Goal: Check status: Check status

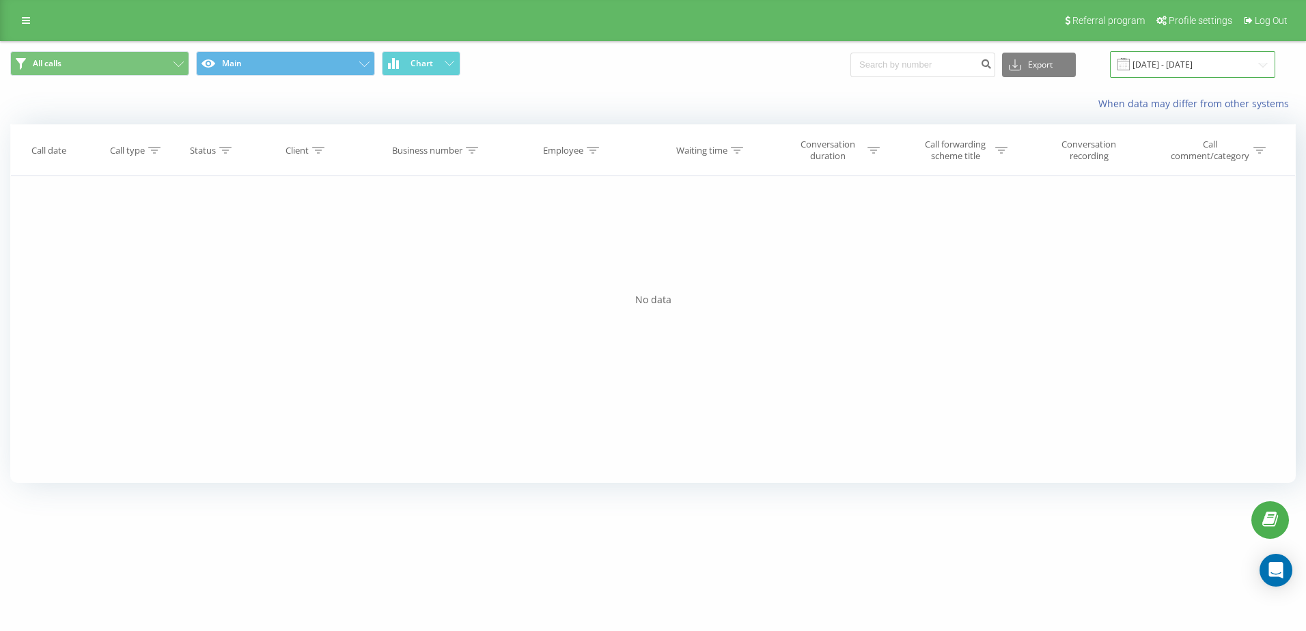
click at [1192, 65] on input "[DATE] - [DATE]" at bounding box center [1192, 64] width 165 height 27
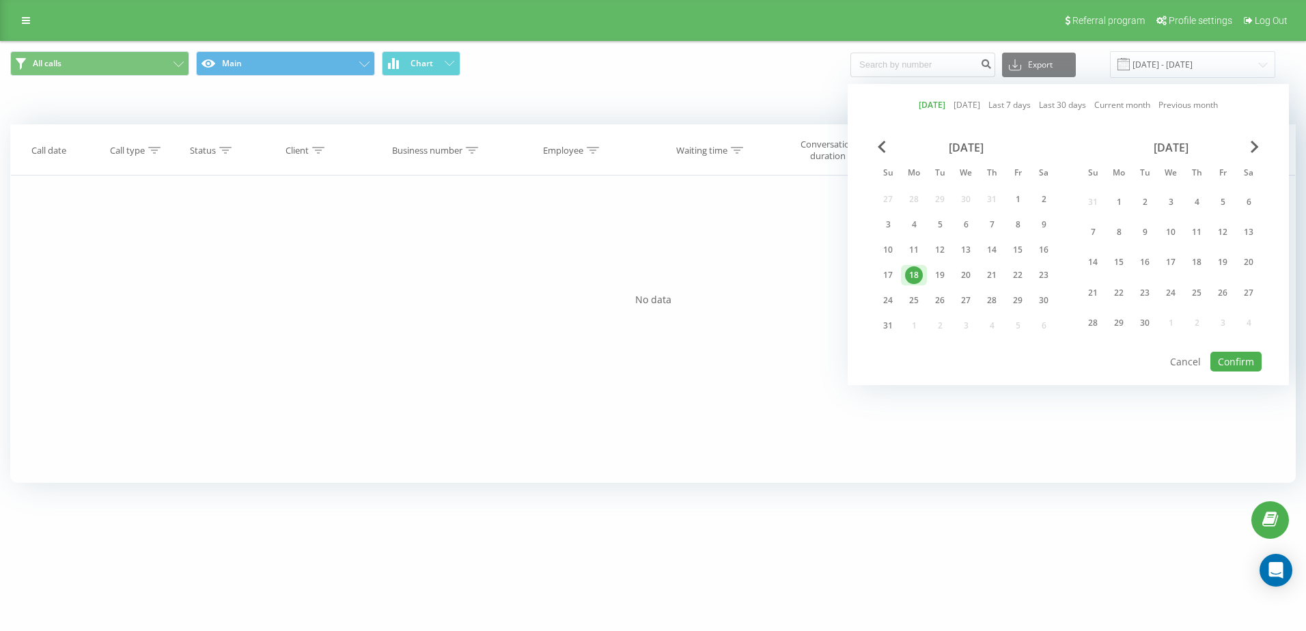
click at [925, 106] on link "[DATE]" at bounding box center [931, 104] width 27 height 13
click at [1239, 371] on div "[DATE] [DATE] Last 7 days Last 30 days Current month Previous month [DATE] Su M…" at bounding box center [1067, 234] width 441 height 301
click at [1237, 367] on button "Confirm" at bounding box center [1235, 362] width 51 height 20
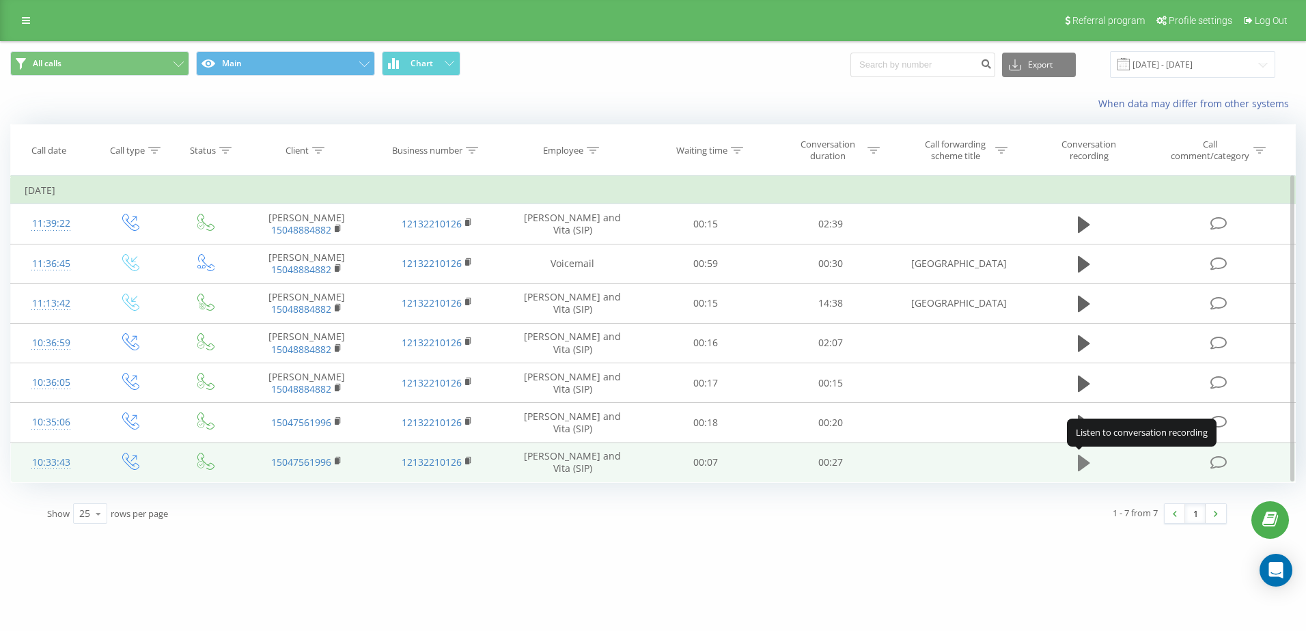
click at [1081, 464] on icon at bounding box center [1084, 463] width 12 height 16
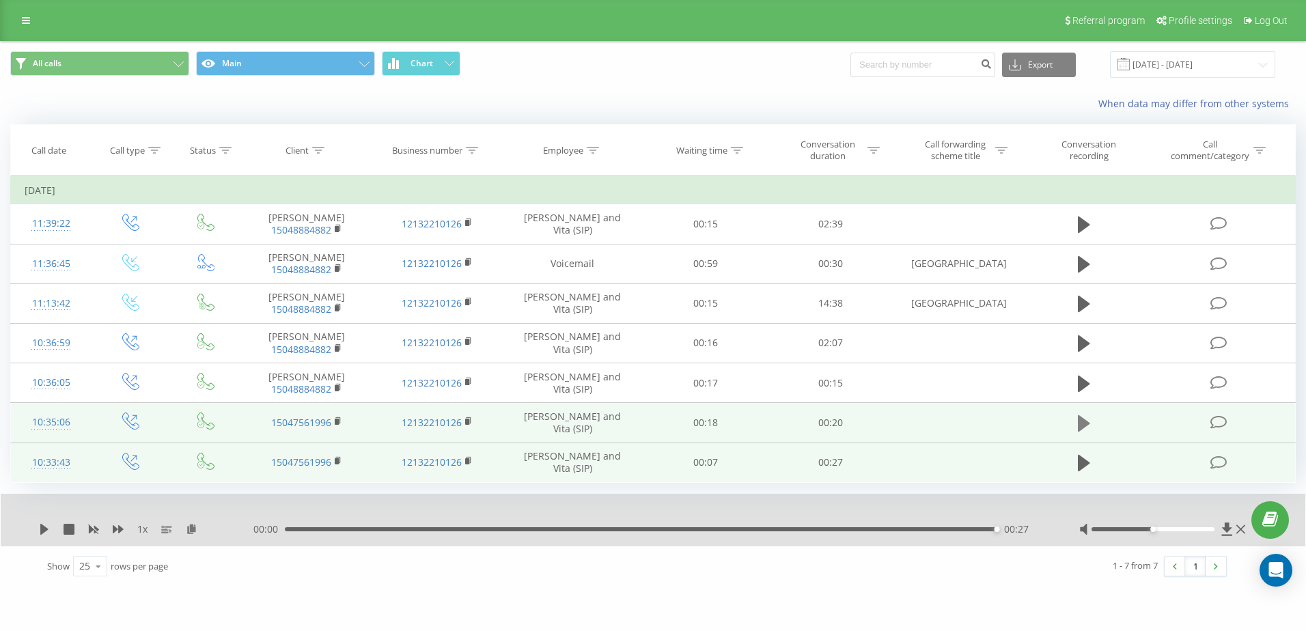
click at [1080, 421] on icon at bounding box center [1084, 423] width 12 height 16
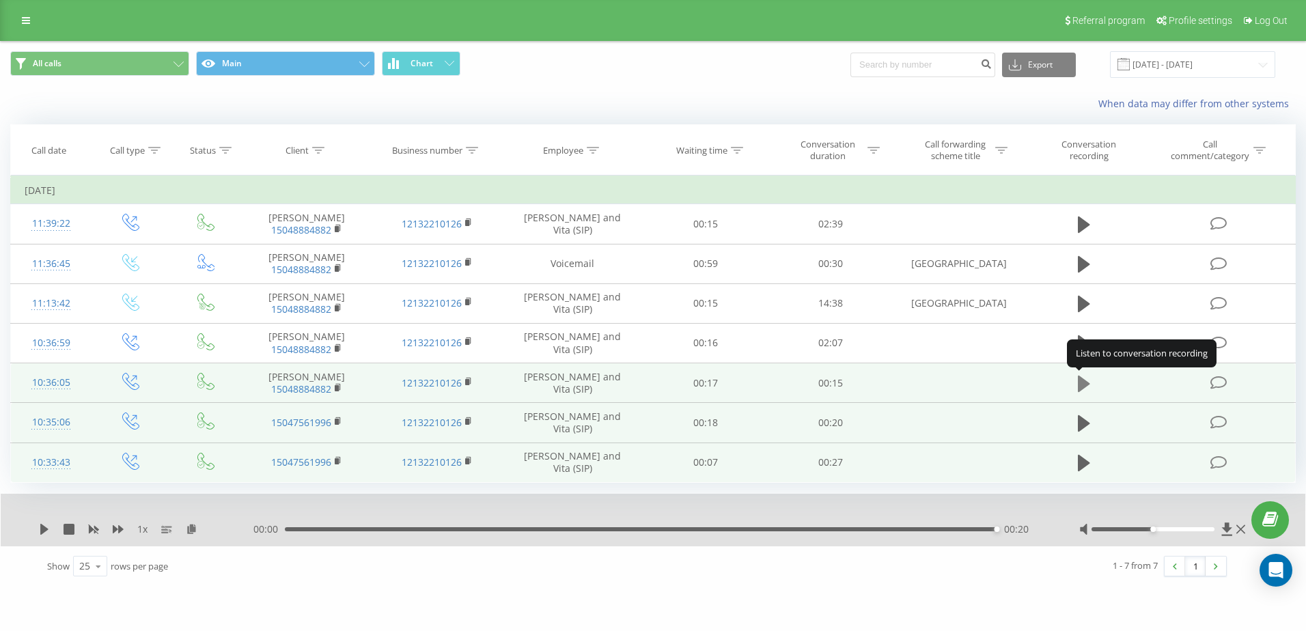
click at [1081, 380] on icon at bounding box center [1084, 383] width 12 height 16
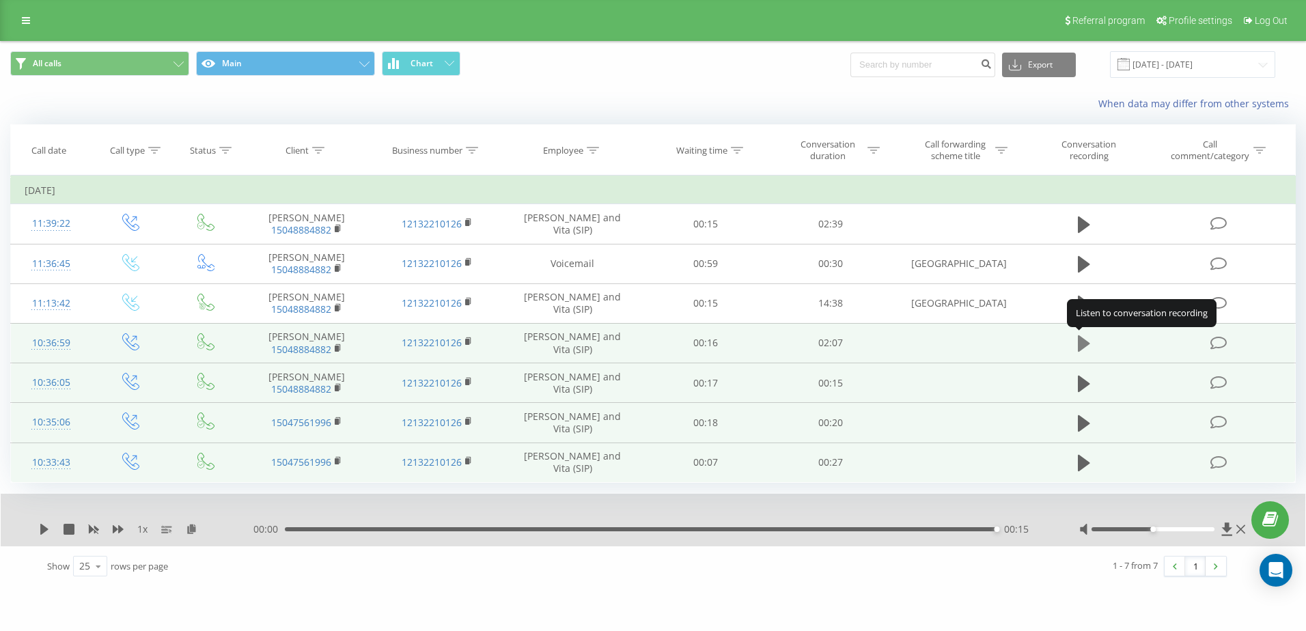
click at [1082, 341] on icon at bounding box center [1084, 343] width 12 height 16
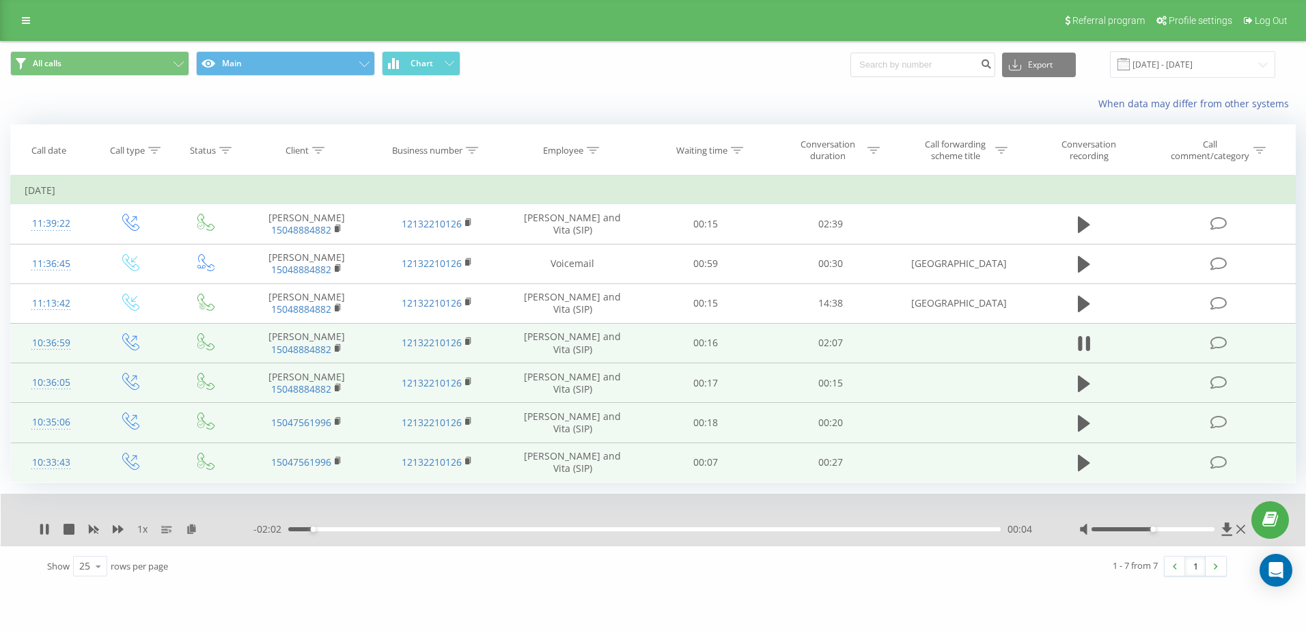
click at [1151, 525] on div at bounding box center [1163, 529] width 169 height 14
drag, startPoint x: 1154, startPoint y: 528, endPoint x: 1231, endPoint y: 535, distance: 76.8
click at [1231, 535] on div at bounding box center [1163, 529] width 169 height 14
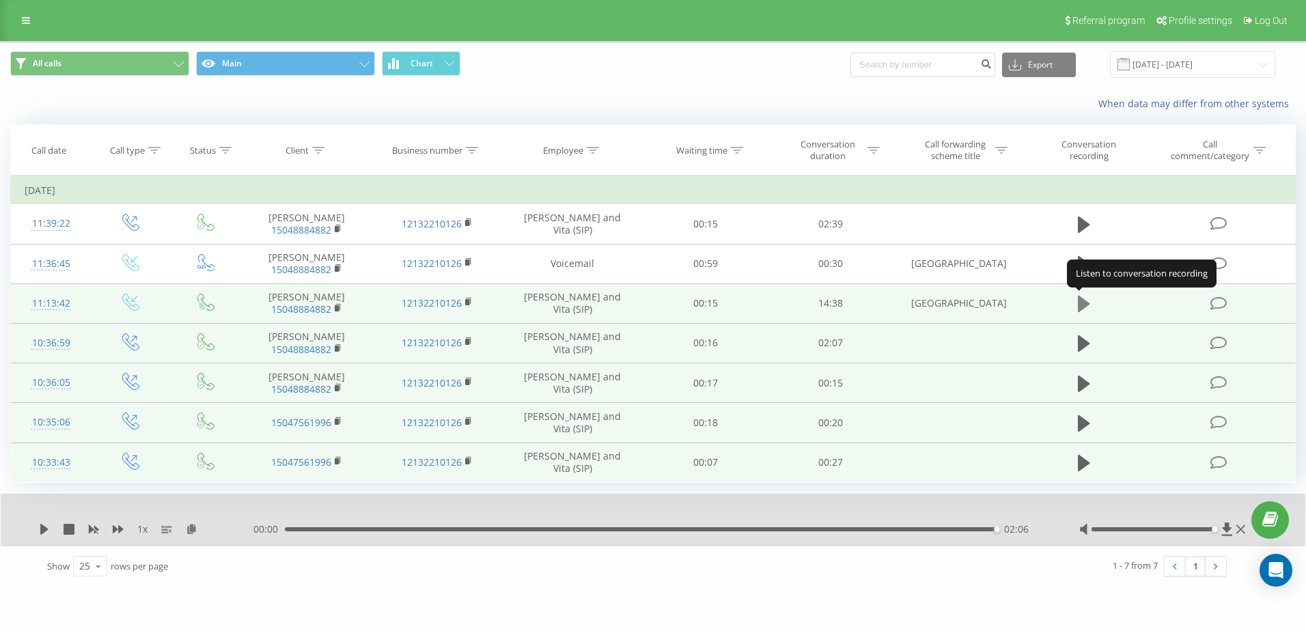
click at [1091, 300] on button at bounding box center [1083, 304] width 20 height 20
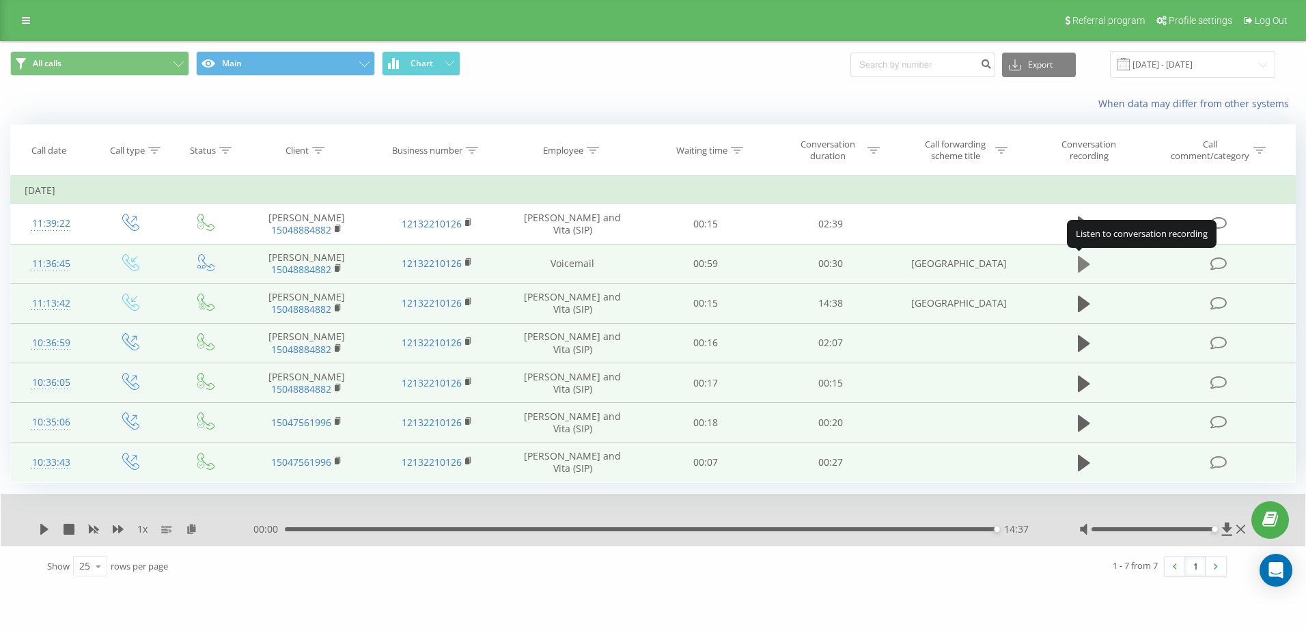
click at [1082, 266] on icon at bounding box center [1084, 264] width 12 height 16
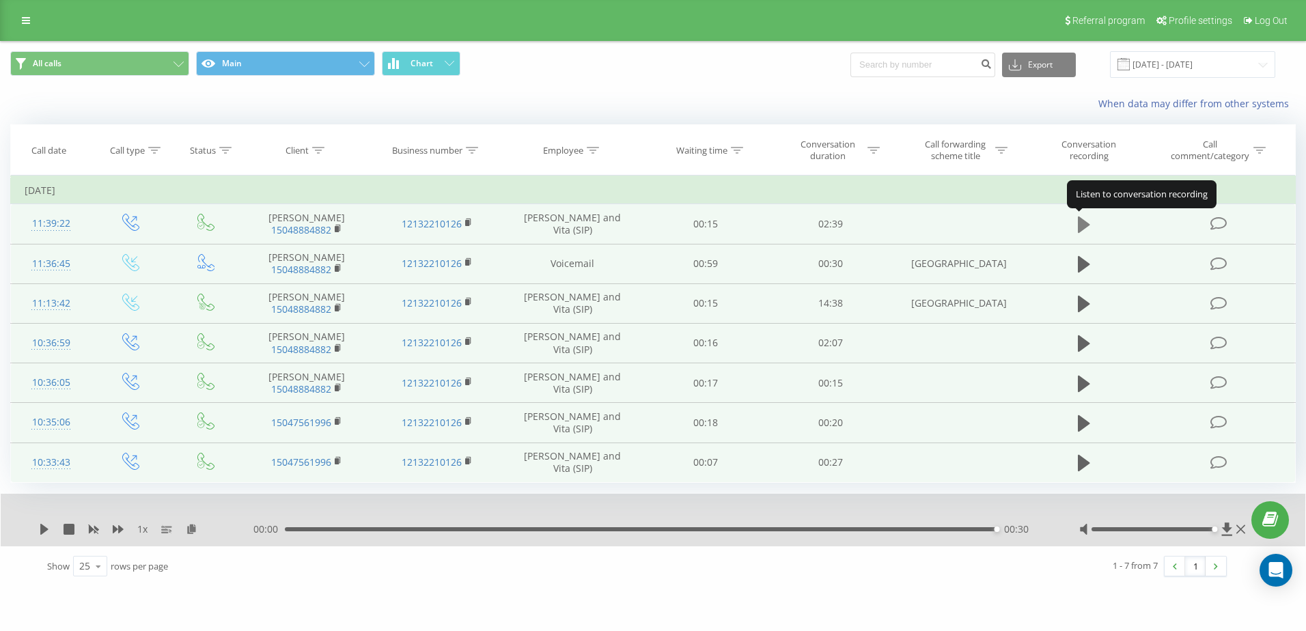
click at [1082, 224] on icon at bounding box center [1084, 224] width 12 height 16
click at [1220, 57] on input "[DATE] - [DATE]" at bounding box center [1192, 64] width 165 height 27
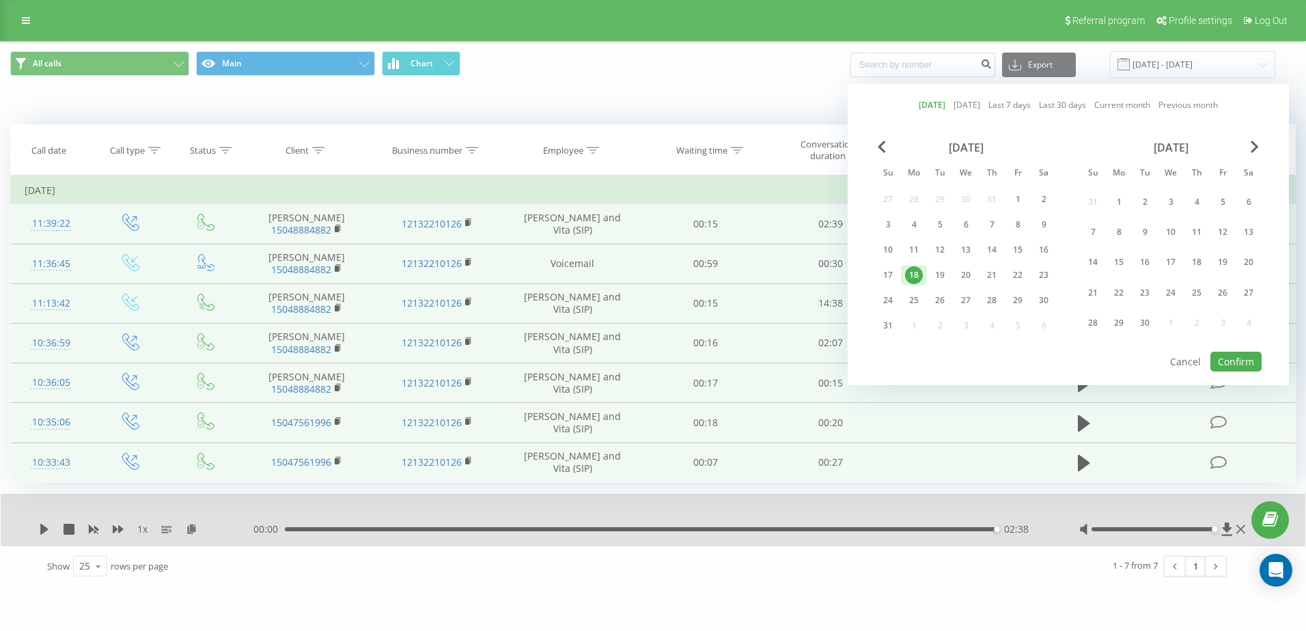
click at [933, 100] on link "[DATE]" at bounding box center [931, 104] width 27 height 13
click at [1234, 360] on button "Confirm" at bounding box center [1235, 362] width 51 height 20
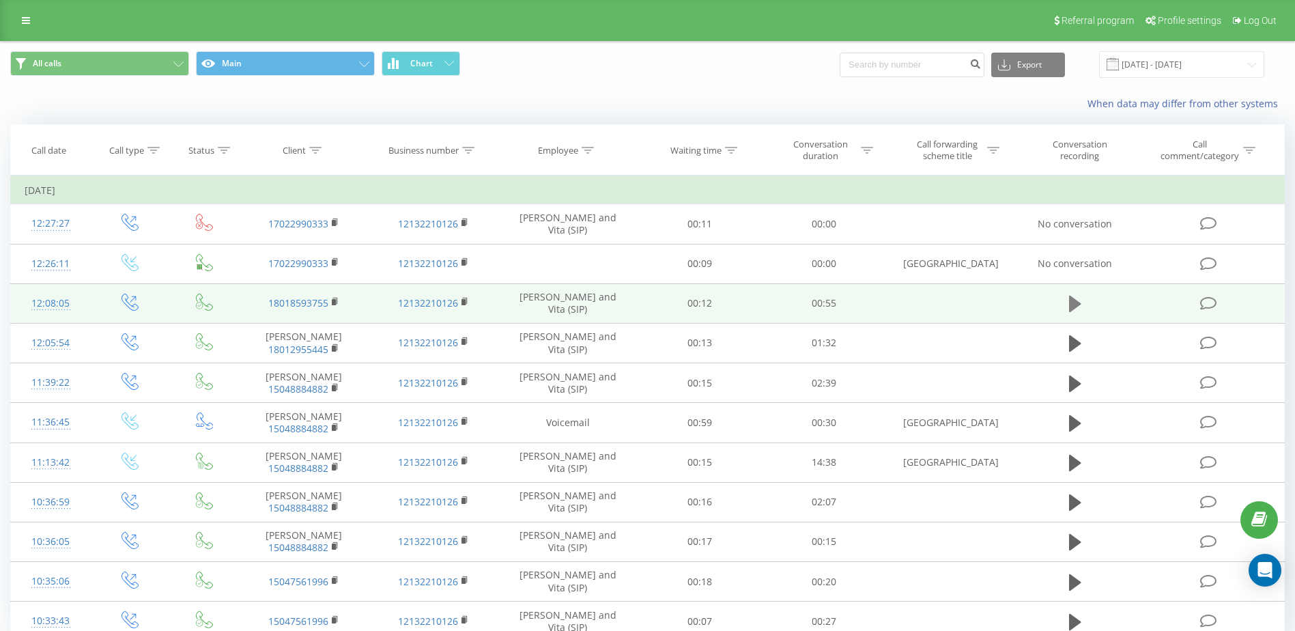
click at [1071, 300] on icon at bounding box center [1075, 304] width 12 height 16
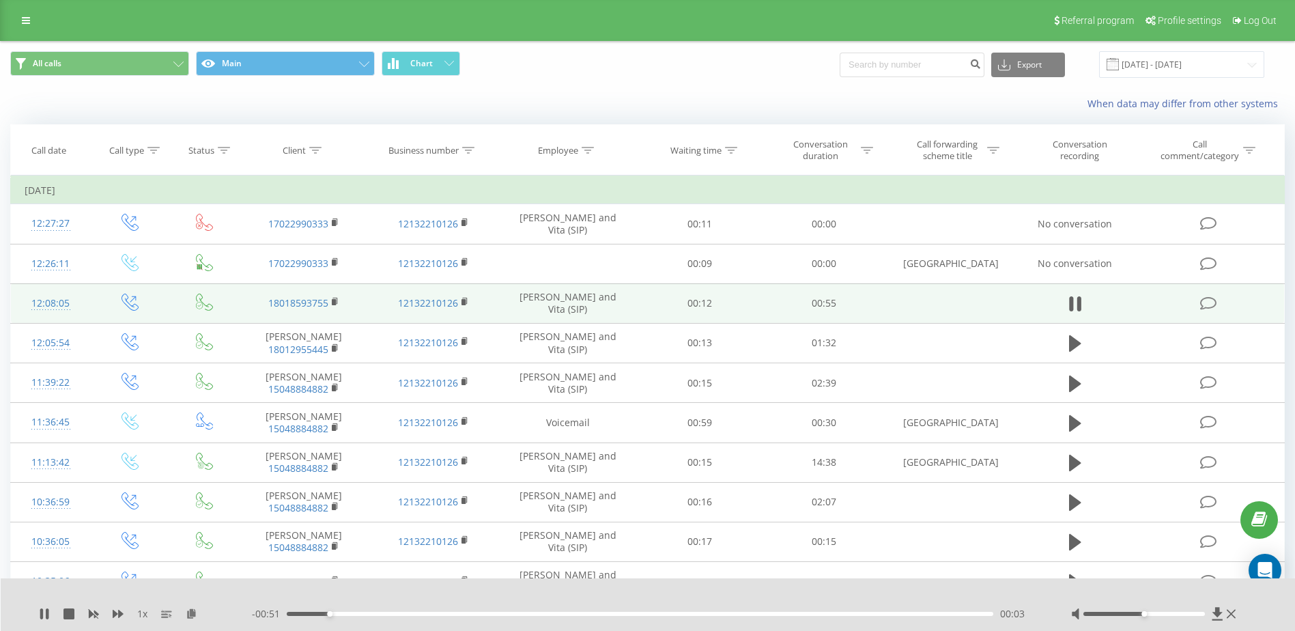
click at [1071, 300] on icon at bounding box center [1071, 303] width 4 height 15
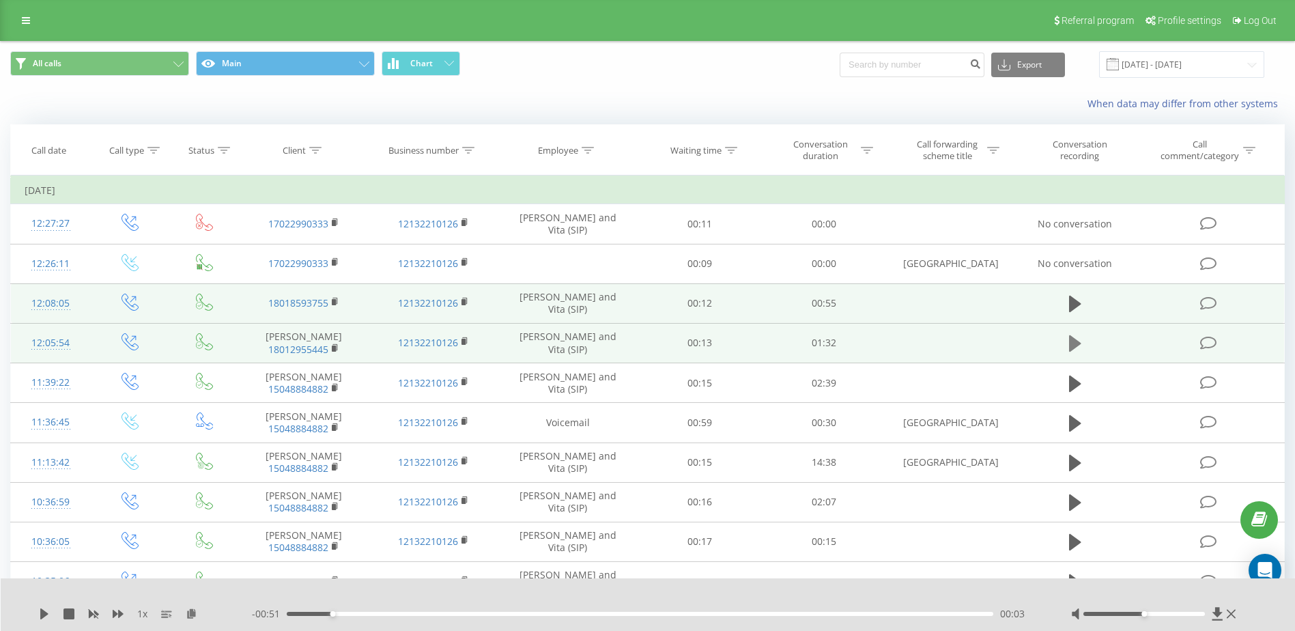
click at [1075, 339] on icon at bounding box center [1075, 343] width 12 height 16
drag, startPoint x: 1144, startPoint y: 613, endPoint x: 1225, endPoint y: 612, distance: 80.6
click at [1225, 612] on div at bounding box center [1155, 614] width 168 height 14
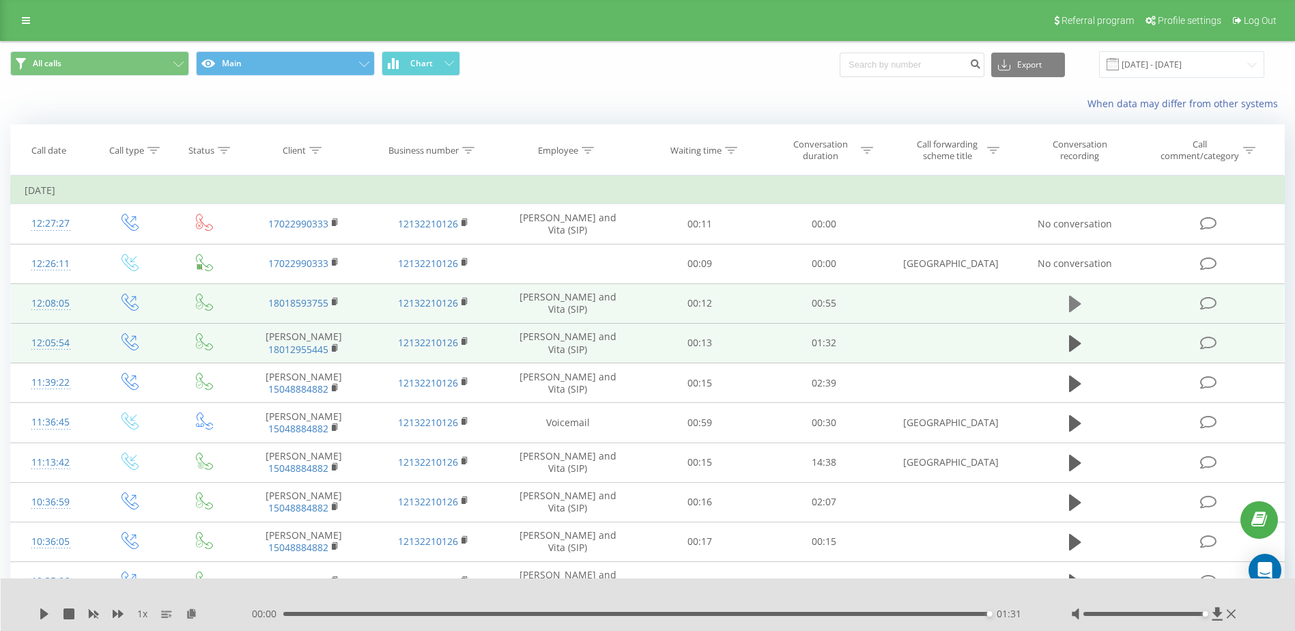
click at [1070, 300] on icon at bounding box center [1075, 304] width 12 height 16
